Goal: Information Seeking & Learning: Understand process/instructions

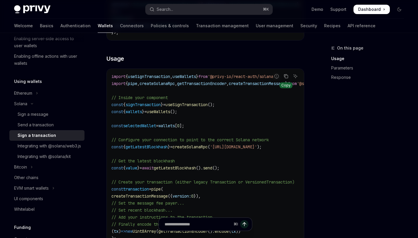
click at [287, 79] on icon "Copy the contents from the code block" at bounding box center [286, 76] width 5 height 5
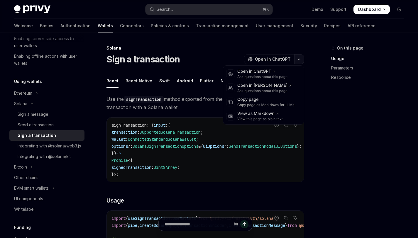
click at [300, 58] on icon "button" at bounding box center [299, 59] width 7 height 2
click at [261, 103] on div "Copy page as Markdown for LLMs" at bounding box center [265, 105] width 57 height 5
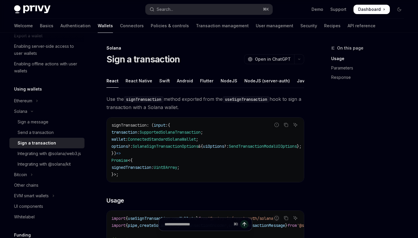
scroll to position [96, 0]
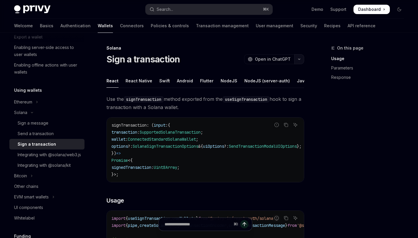
click at [298, 58] on button "button" at bounding box center [299, 59] width 10 height 10
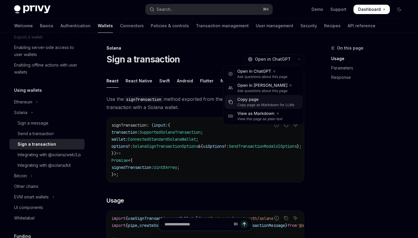
click at [244, 100] on div "Copy page" at bounding box center [265, 100] width 57 height 6
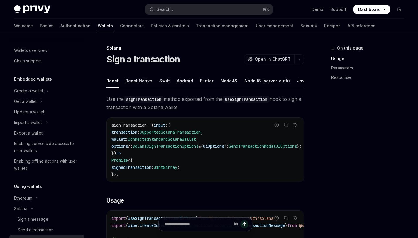
scroll to position [105, 0]
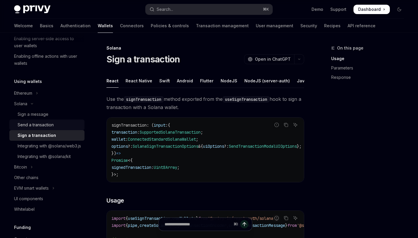
click at [40, 127] on div "Send a transaction" at bounding box center [36, 124] width 36 height 7
type textarea "*"
